Goal: Transaction & Acquisition: Purchase product/service

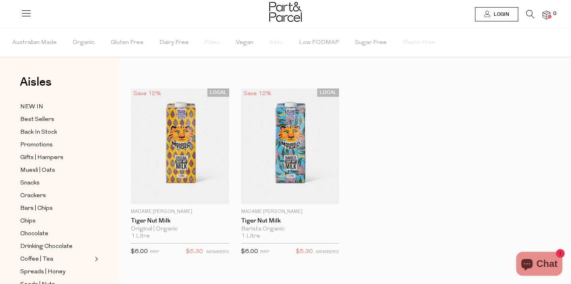
click at [529, 12] on icon at bounding box center [530, 14] width 8 height 9
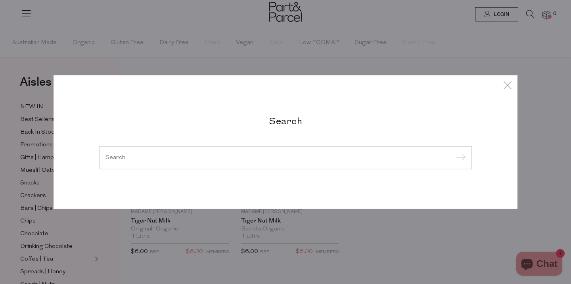
click at [328, 162] on div at bounding box center [285, 157] width 372 height 23
click at [232, 162] on div at bounding box center [285, 157] width 372 height 23
click at [203, 157] on input "search" at bounding box center [285, 158] width 360 height 6
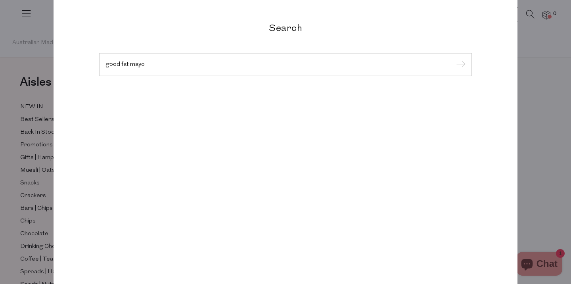
type input "good fat mayo"
click at [453, 59] on input "submit" at bounding box center [459, 65] width 12 height 12
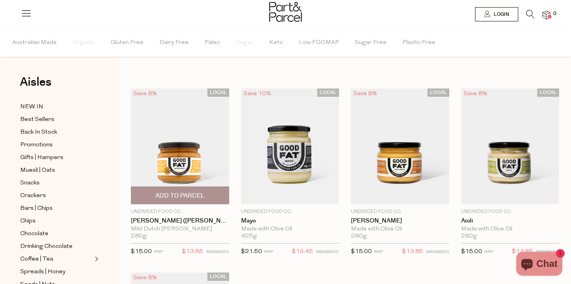
click at [202, 172] on img at bounding box center [180, 146] width 98 height 116
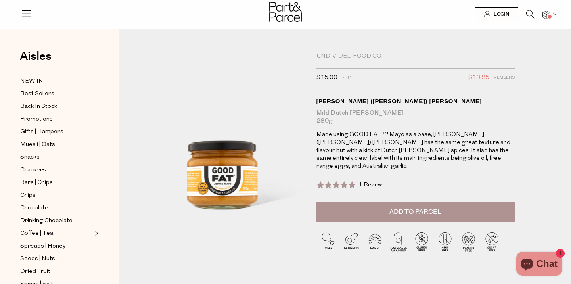
drag, startPoint x: 199, startPoint y: 175, endPoint x: 229, endPoint y: 6, distance: 171.5
drag, startPoint x: 316, startPoint y: 54, endPoint x: 382, endPoint y: 54, distance: 66.2
click at [382, 54] on div "Undivided Food Co." at bounding box center [415, 56] width 198 height 8
copy div "Undivided Food Co."
